Goal: Transaction & Acquisition: Book appointment/travel/reservation

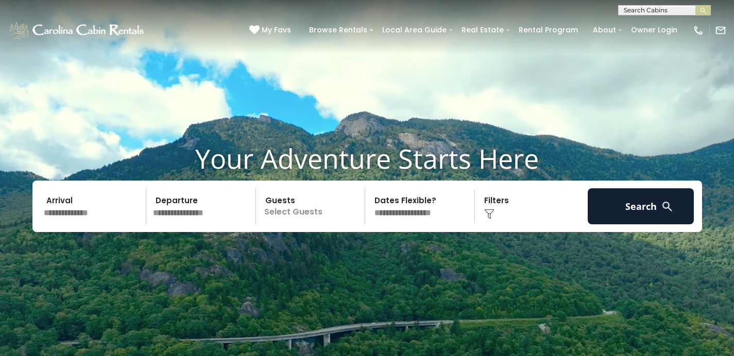
click at [650, 8] on input "text" at bounding box center [664, 12] width 90 height 10
type input "***"
click at [652, 27] on li "Fiv e Fox Den at Eagles Nest" at bounding box center [665, 29] width 92 height 19
click at [706, 8] on img "submit" at bounding box center [704, 11] width 8 height 8
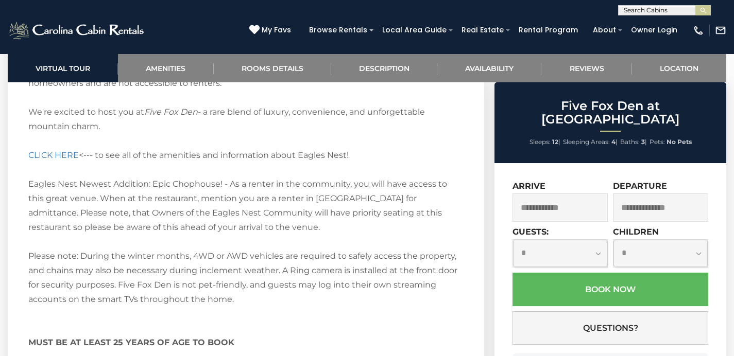
scroll to position [2091, 0]
click at [56, 150] on link "CLICK HERE" at bounding box center [53, 155] width 50 height 10
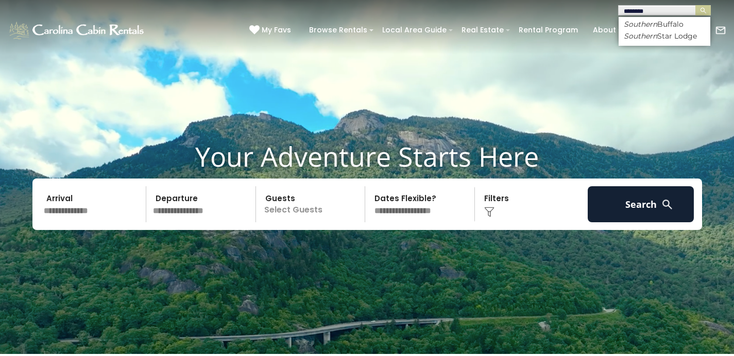
type input "********"
click at [647, 27] on em "Southern" at bounding box center [640, 24] width 33 height 9
click at [709, 11] on button "submit" at bounding box center [702, 10] width 15 height 10
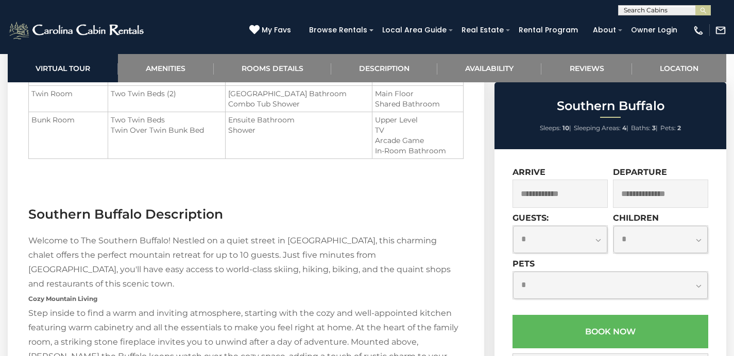
scroll to position [1213, 0]
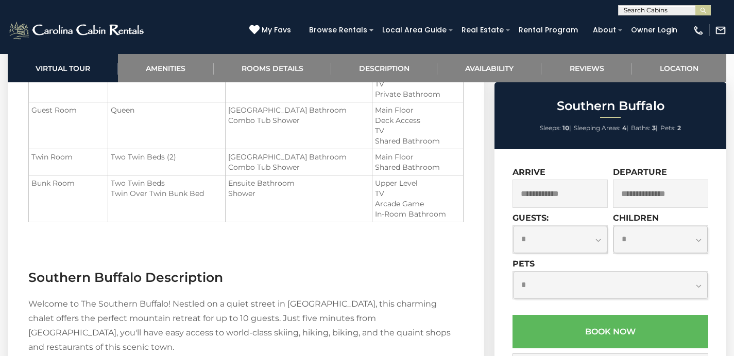
drag, startPoint x: 222, startPoint y: 195, endPoint x: 101, endPoint y: 181, distance: 121.4
click at [101, 181] on tr "Bunk Room Two Twin Beds Twin Over Twin Bunk Bed" at bounding box center [246, 199] width 435 height 47
copy tr "Two Twin Beds Twin Over Twin Bunk Bed"
click at [193, 215] on td "Two Twin Beds Twin Over Twin Bunk Bed" at bounding box center [166, 199] width 117 height 47
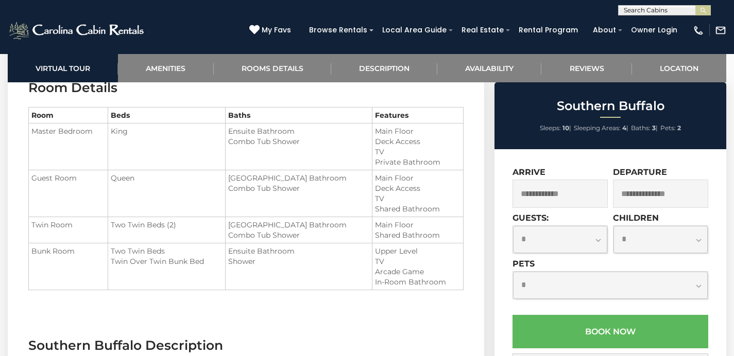
scroll to position [1143, 0]
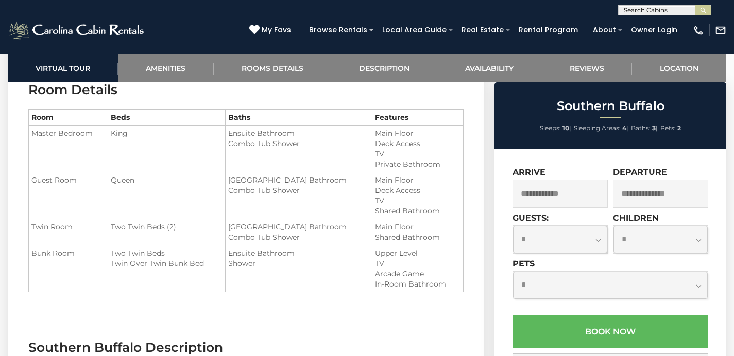
click at [641, 13] on input "text" at bounding box center [664, 12] width 90 height 10
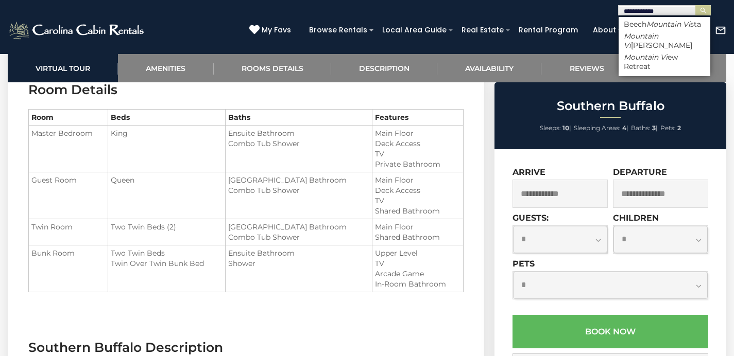
type input "**********"
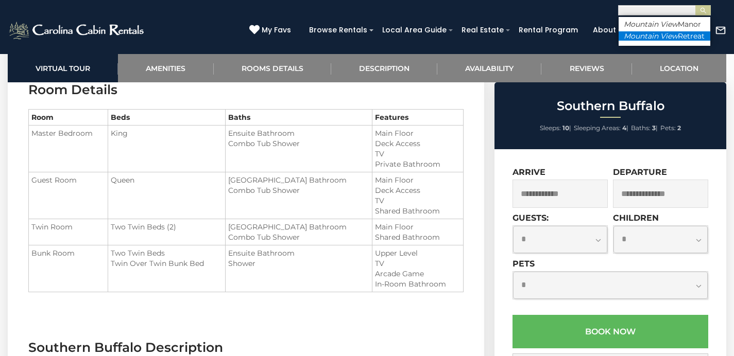
click at [675, 41] on em "Mountain View" at bounding box center [651, 35] width 54 height 9
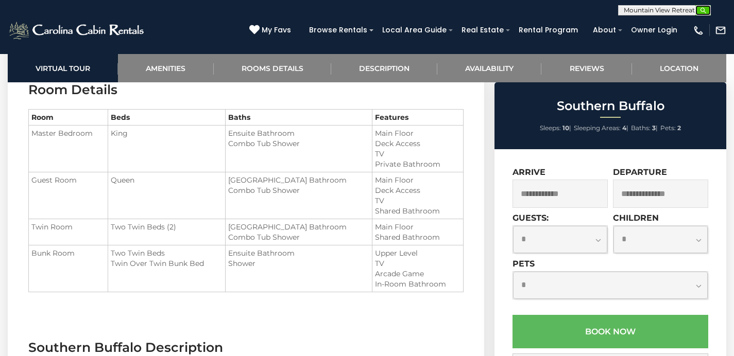
click at [703, 6] on button "submit" at bounding box center [702, 10] width 15 height 10
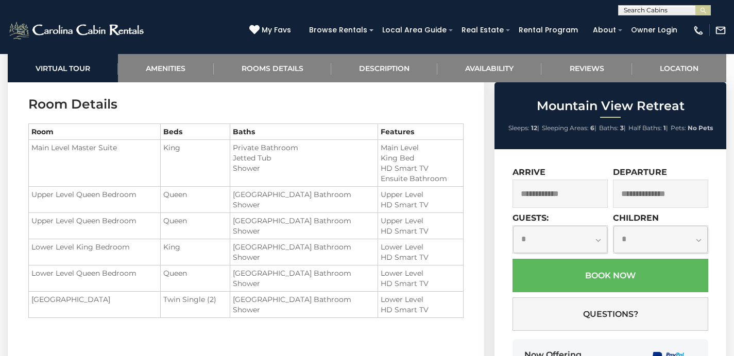
scroll to position [1352, 0]
